Goal: Transaction & Acquisition: Book appointment/travel/reservation

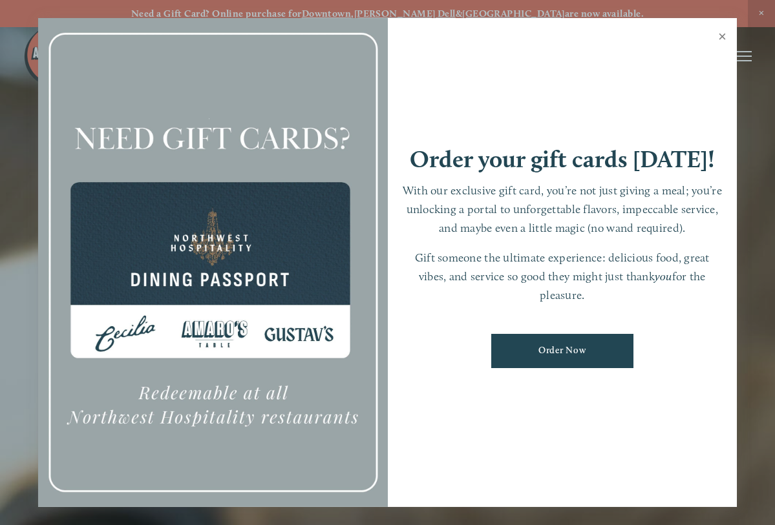
click at [722, 39] on link "Close" at bounding box center [721, 38] width 25 height 36
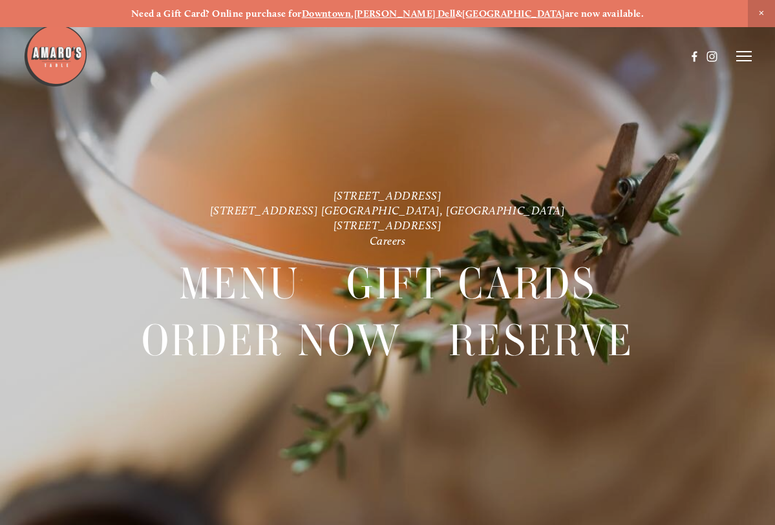
click at [482, 11] on strong "[GEOGRAPHIC_DATA]" at bounding box center [513, 14] width 103 height 12
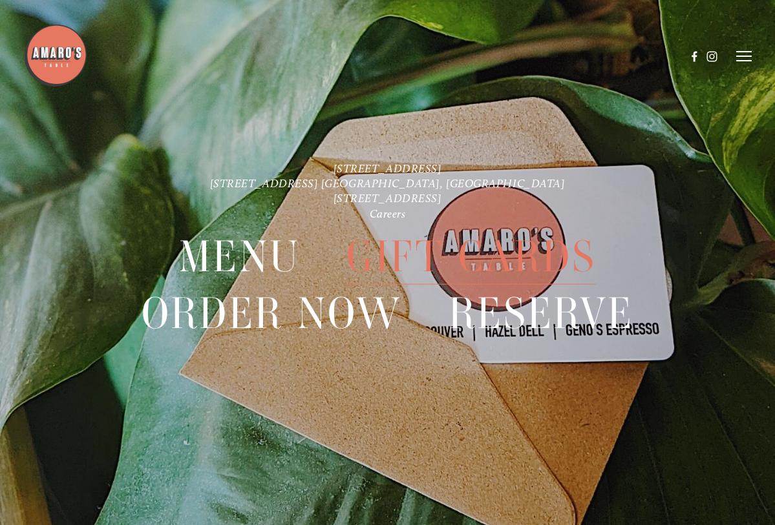
scroll to position [27, 0]
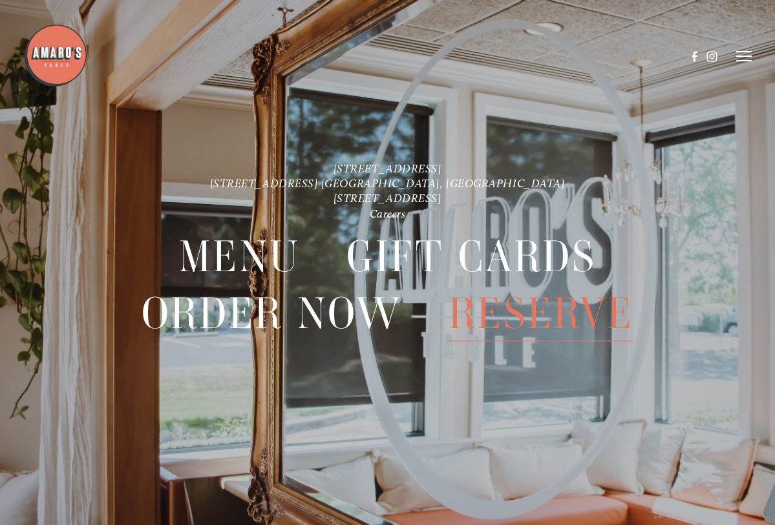
click at [501, 311] on span "Reserve" at bounding box center [540, 313] width 185 height 56
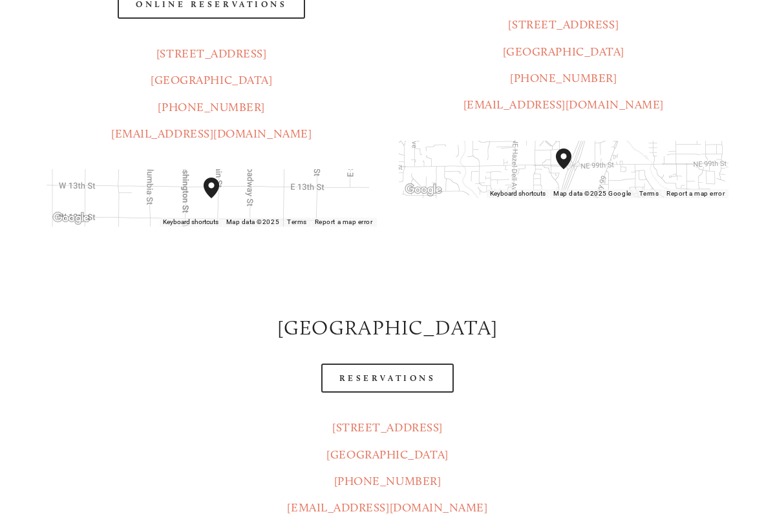
scroll to position [465, 0]
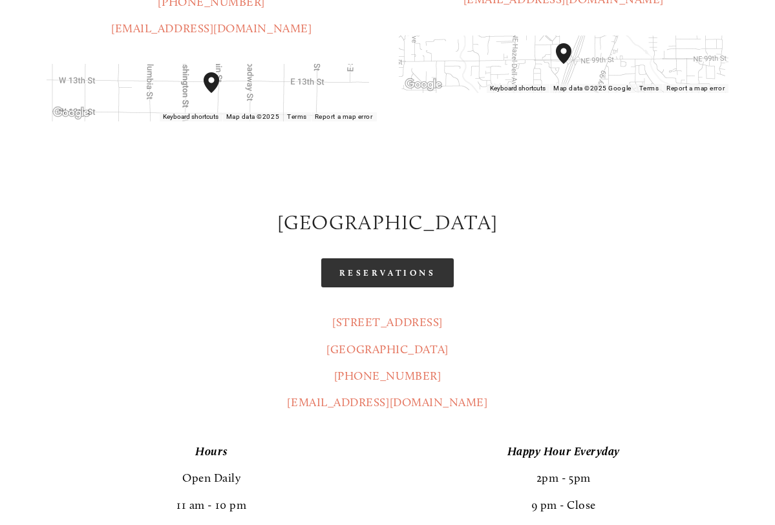
click at [392, 258] on link "Reservations" at bounding box center [387, 272] width 133 height 29
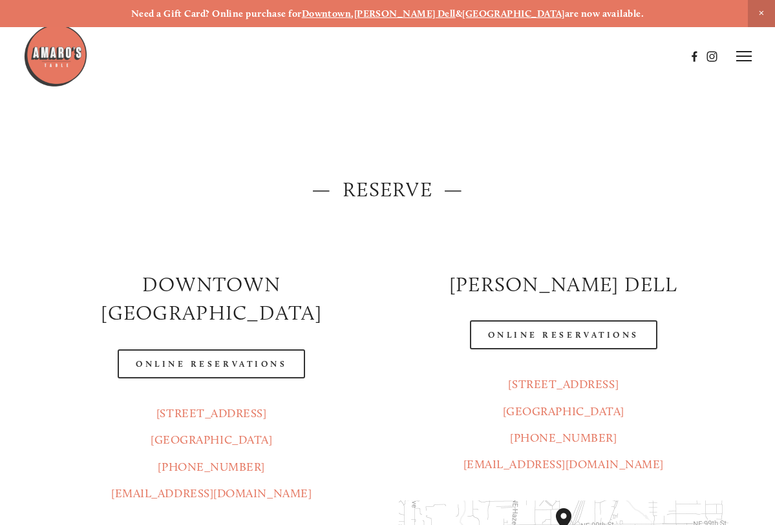
scroll to position [0, 0]
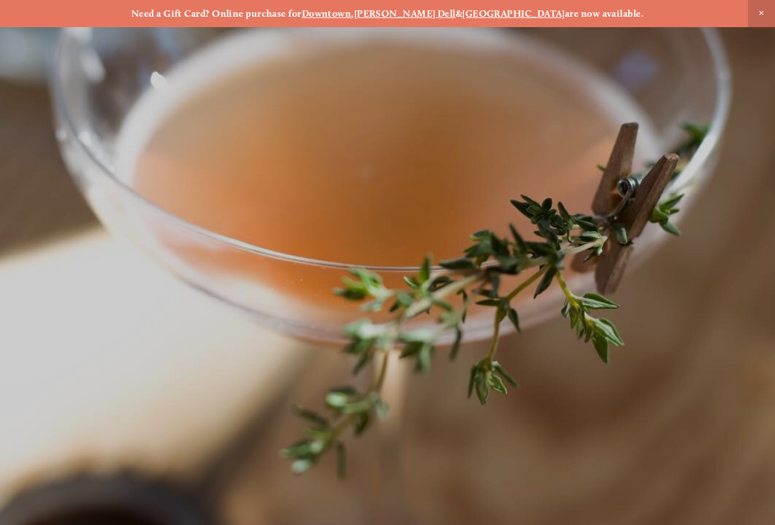
scroll to position [27, 0]
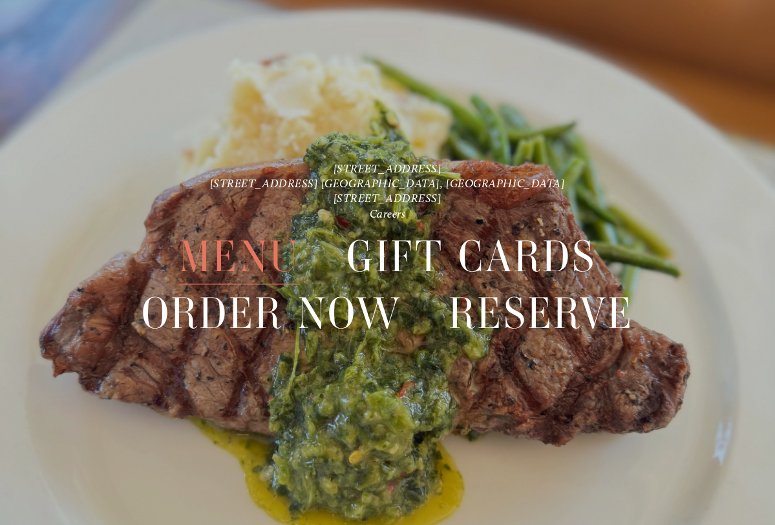
click at [253, 255] on span "Menu" at bounding box center [239, 257] width 121 height 56
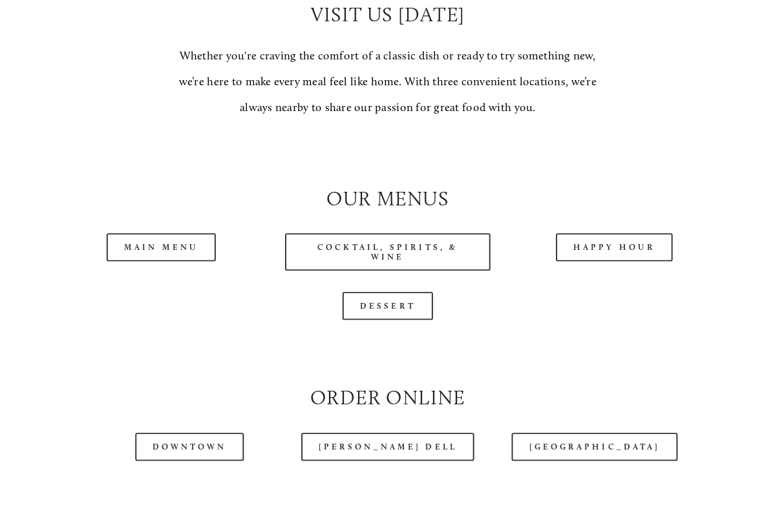
scroll to position [1058, 0]
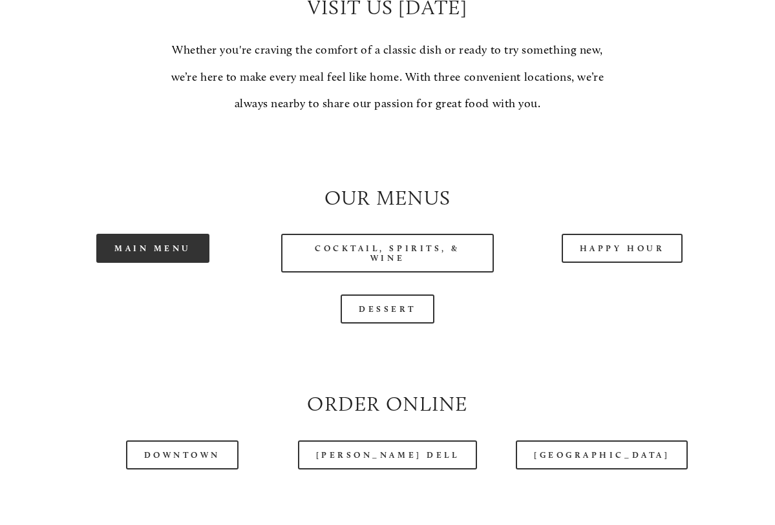
click at [159, 240] on link "Main Menu" at bounding box center [152, 248] width 113 height 29
click at [178, 246] on link "Main Menu" at bounding box center [152, 248] width 113 height 29
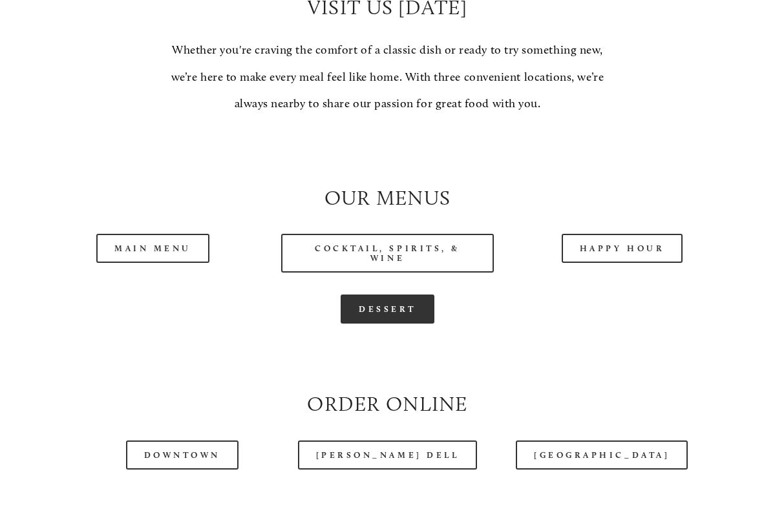
click at [369, 310] on link "Dessert" at bounding box center [388, 309] width 94 height 29
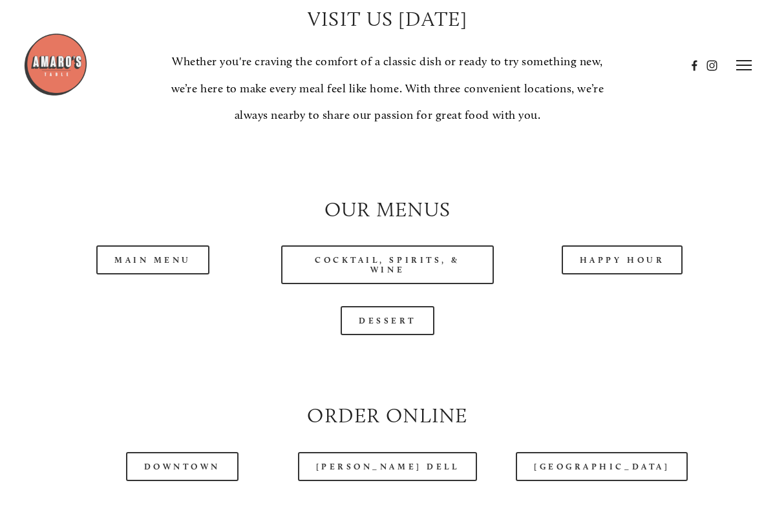
scroll to position [1044, 0]
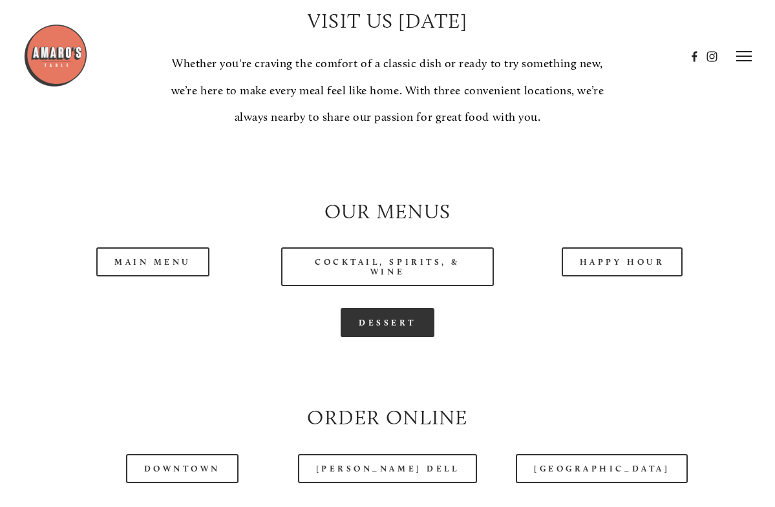
click at [399, 322] on link "Dessert" at bounding box center [388, 322] width 94 height 29
